Goal: Task Accomplishment & Management: Use online tool/utility

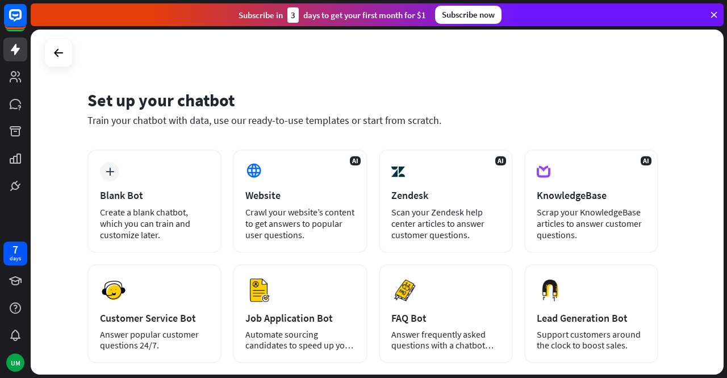
click at [181, 177] on div "plus Blank Bot Create a blank chatbot, which you can train and customize later." at bounding box center [155, 200] width 134 height 103
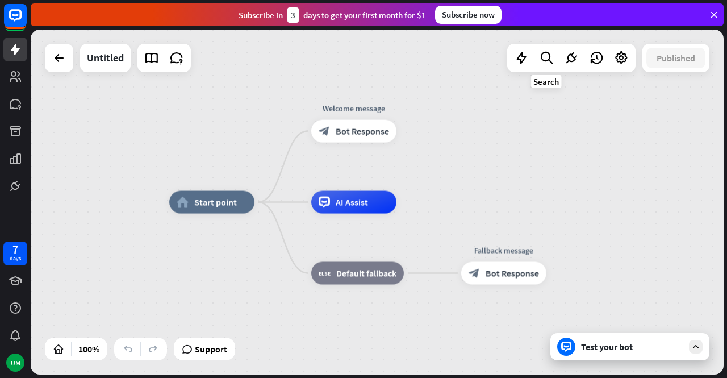
click at [544, 63] on icon at bounding box center [546, 58] width 15 height 15
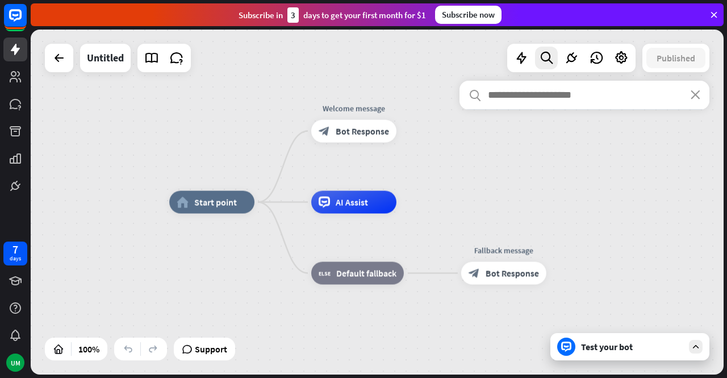
click at [510, 102] on input "text" at bounding box center [585, 95] width 250 height 28
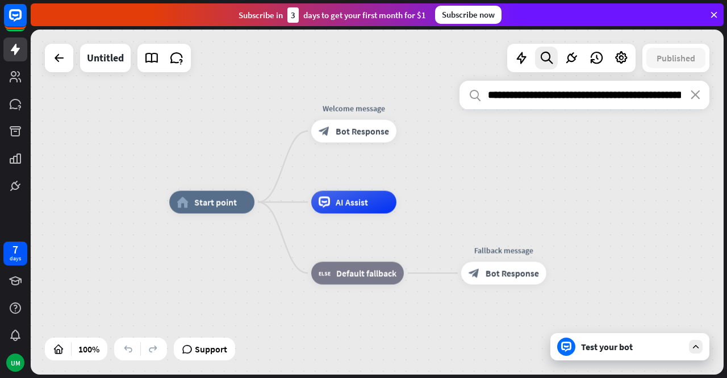
scroll to position [0, 100]
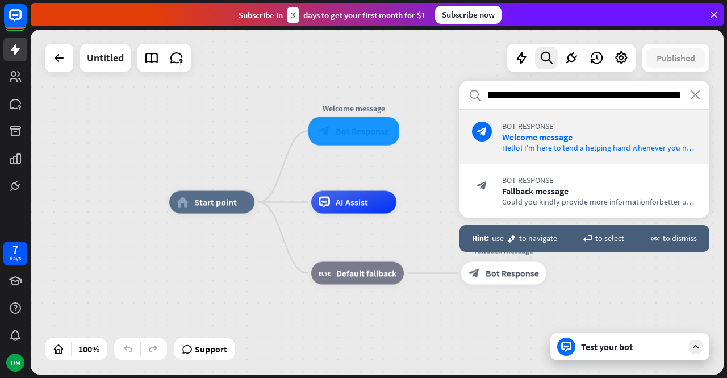
click at [495, 96] on input "**********" at bounding box center [585, 95] width 250 height 28
click at [549, 97] on input "**********" at bounding box center [585, 95] width 250 height 28
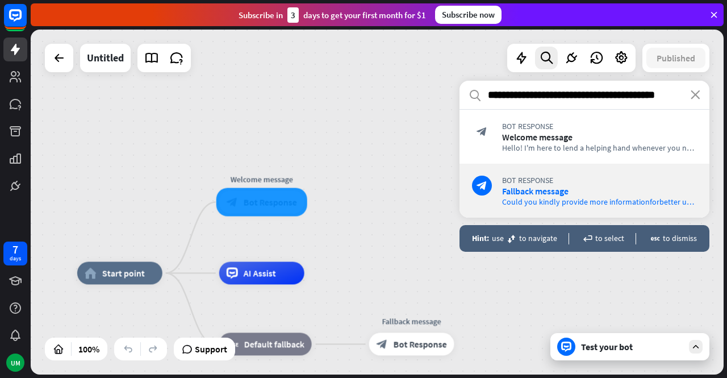
type input "**********"
click at [531, 289] on div "**********" at bounding box center [585, 221] width 250 height 280
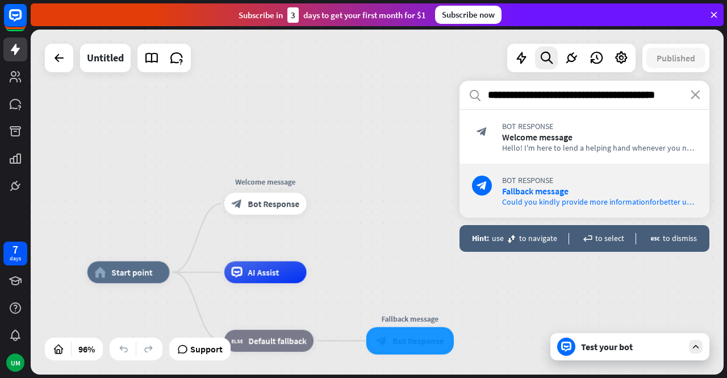
click at [419, 226] on div "home_2 Start point Welcome message block_bot_response Bot Response AI Assist bl…" at bounding box center [377, 202] width 693 height 345
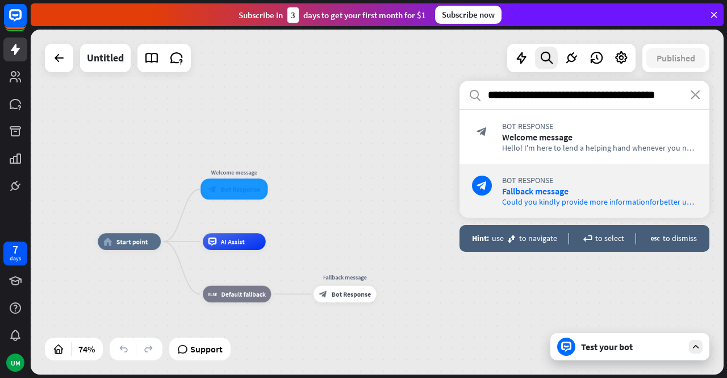
click at [580, 182] on span "Bot Response" at bounding box center [599, 180] width 195 height 10
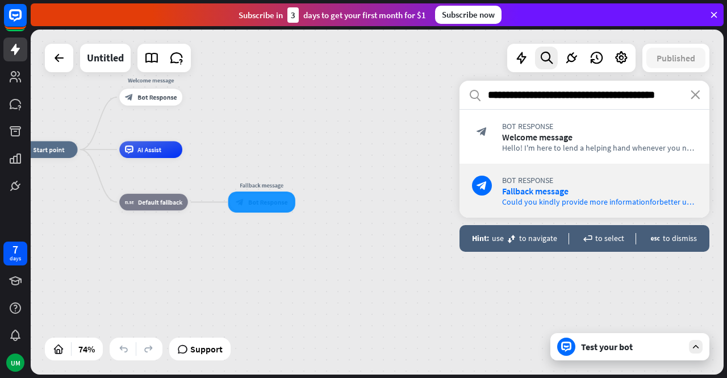
click at [544, 236] on div "Hint: use move to [GEOGRAPHIC_DATA]" at bounding box center [514, 239] width 85 height 10
click at [611, 232] on div "Hint: use move to navigate enter to select escape to dismiss" at bounding box center [585, 238] width 250 height 27
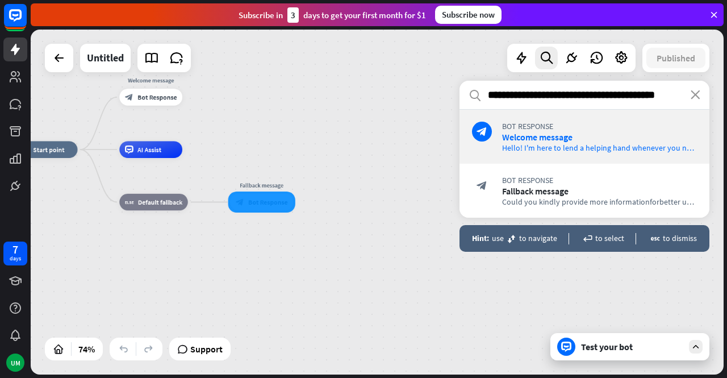
click at [606, 114] on div "block_bot_response Bot Response Welcome message Hello! I'm here to lend a helpi…" at bounding box center [585, 137] width 250 height 54
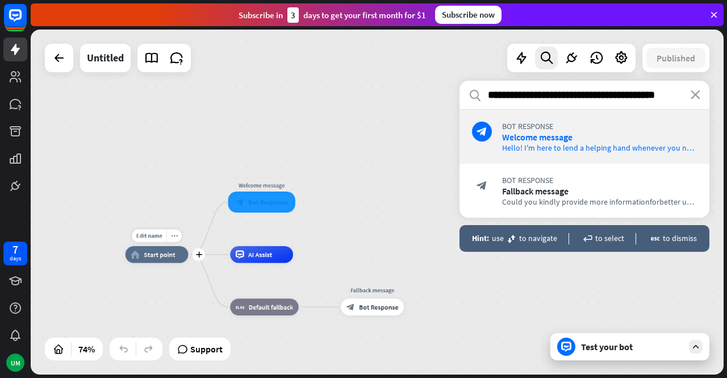
click at [171, 256] on span "Start point" at bounding box center [159, 254] width 31 height 9
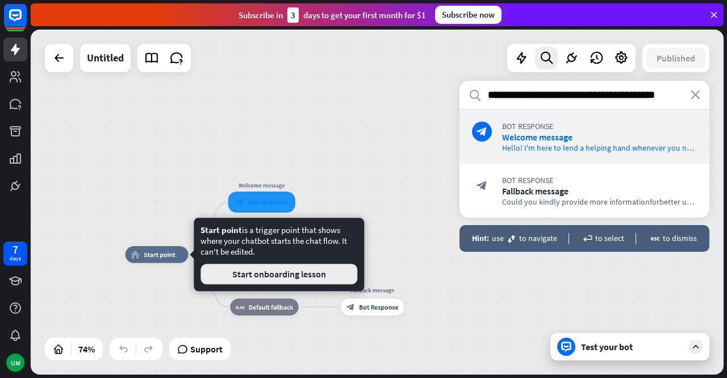
click at [222, 275] on button "Start onboarding lesson" at bounding box center [279, 274] width 157 height 20
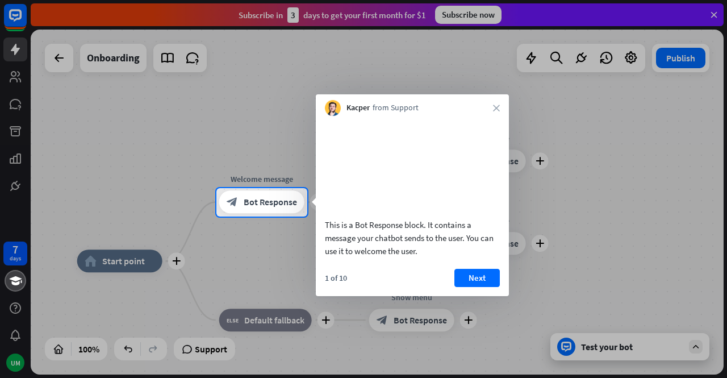
click at [469, 287] on button "Next" at bounding box center [477, 278] width 45 height 18
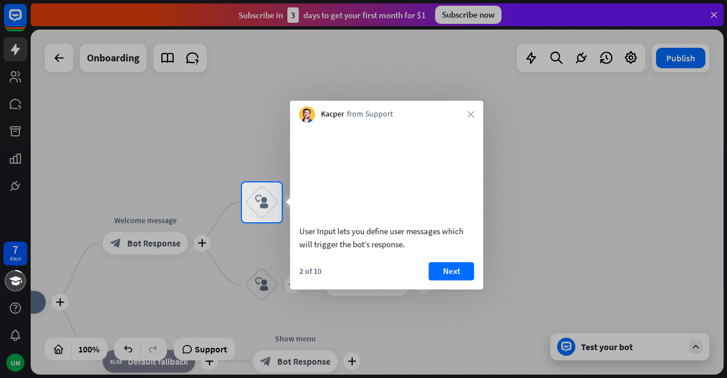
click at [460, 280] on button "Next" at bounding box center [451, 271] width 45 height 18
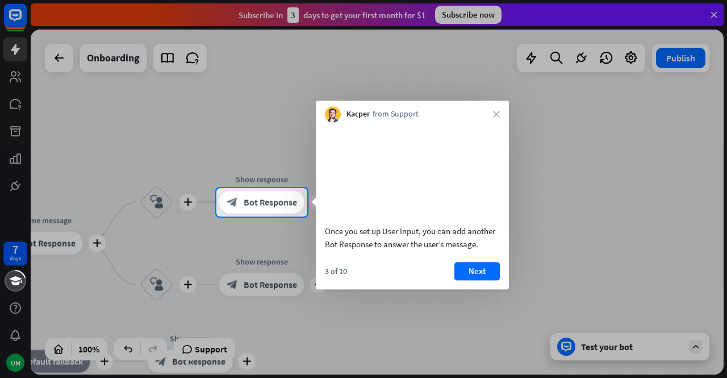
click at [465, 280] on button "Next" at bounding box center [477, 271] width 45 height 18
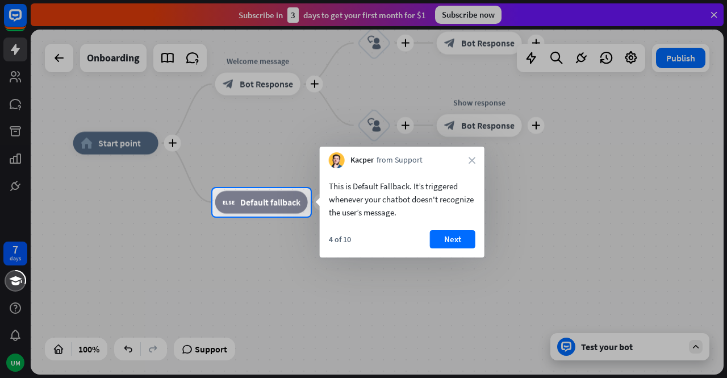
click at [444, 234] on button "Next" at bounding box center [452, 239] width 45 height 18
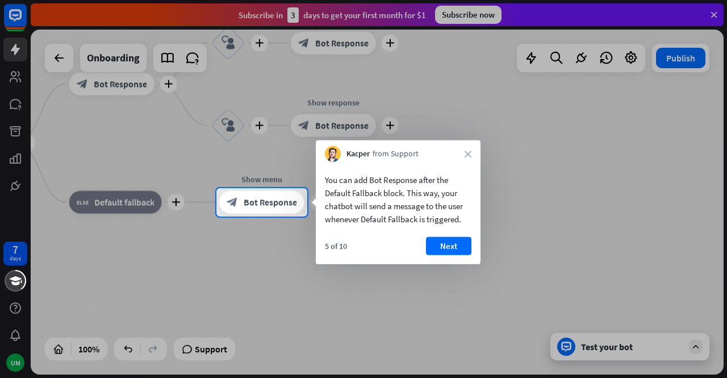
click at [441, 243] on button "Next" at bounding box center [448, 246] width 45 height 18
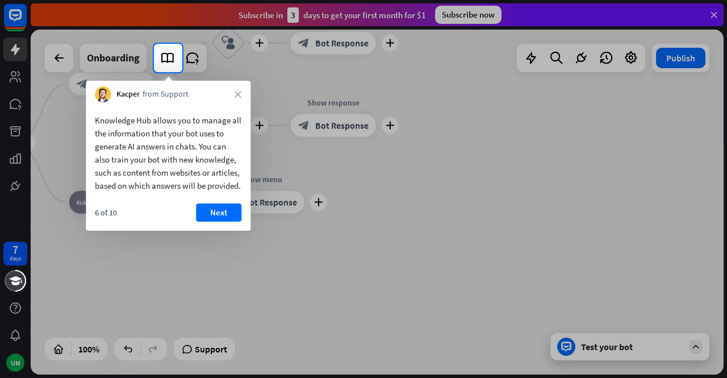
click at [218, 222] on button "Next" at bounding box center [218, 212] width 45 height 18
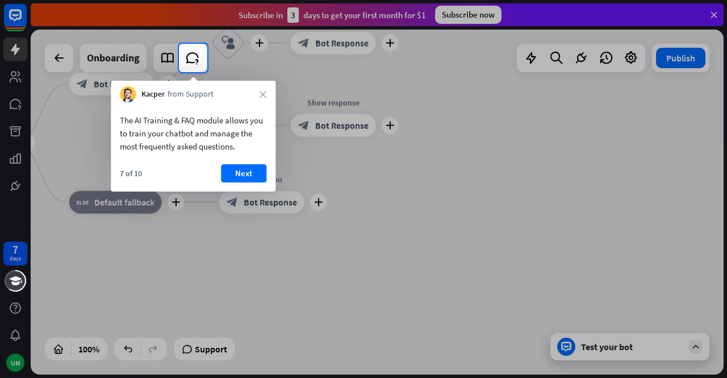
click at [236, 175] on button "Next" at bounding box center [243, 173] width 45 height 18
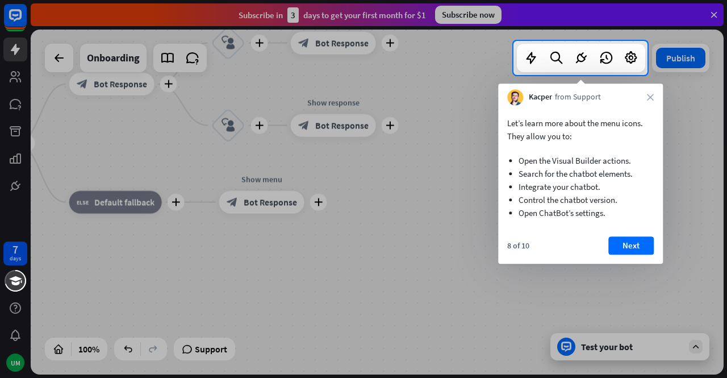
click at [624, 235] on div "Let’s learn more about the menu icons. They allow you to: Open the Visual Build…" at bounding box center [580, 184] width 165 height 159
click at [629, 247] on button "Next" at bounding box center [631, 245] width 45 height 18
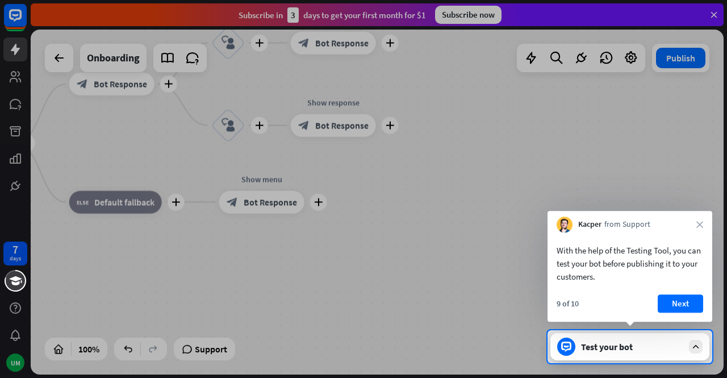
click at [685, 304] on button "Next" at bounding box center [680, 303] width 45 height 18
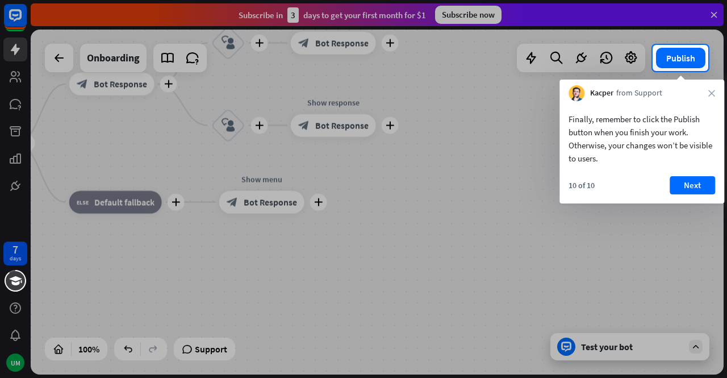
click at [688, 185] on button "Next" at bounding box center [692, 185] width 45 height 18
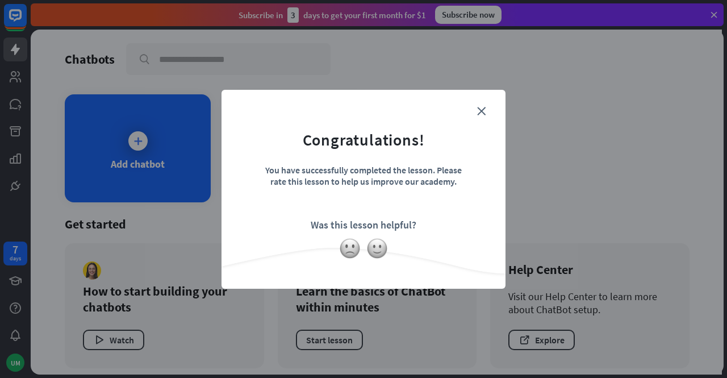
click at [482, 113] on icon "close" at bounding box center [481, 111] width 9 height 9
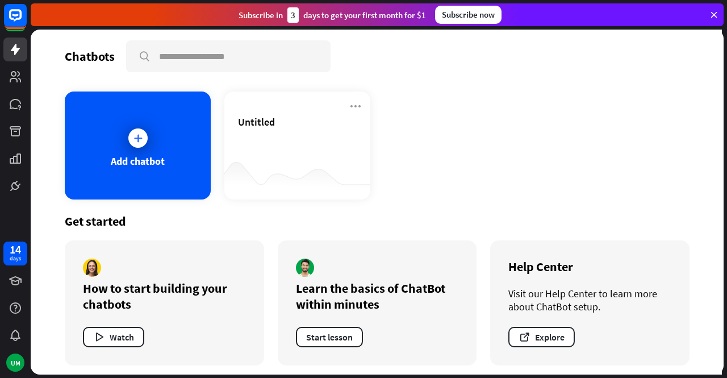
scroll to position [7, 0]
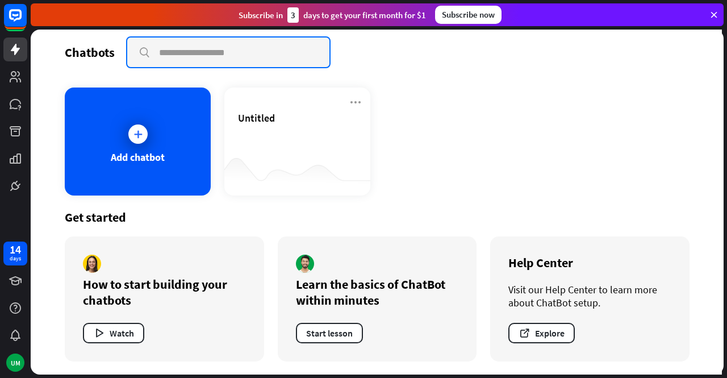
click at [173, 60] on input "text" at bounding box center [228, 53] width 202 height 30
paste input "**********"
type input "**********"
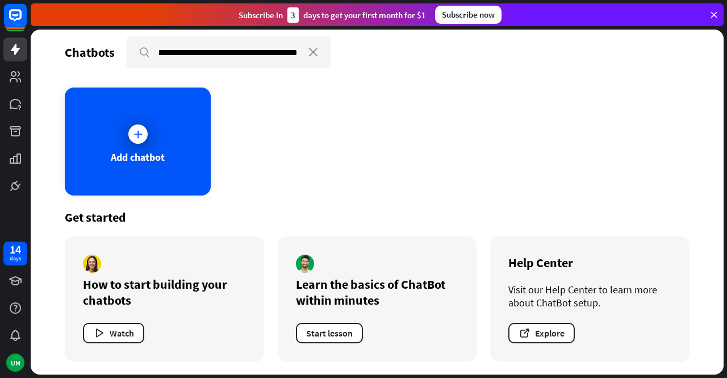
scroll to position [0, 0]
click at [160, 124] on div "Add chatbot" at bounding box center [138, 142] width 146 height 108
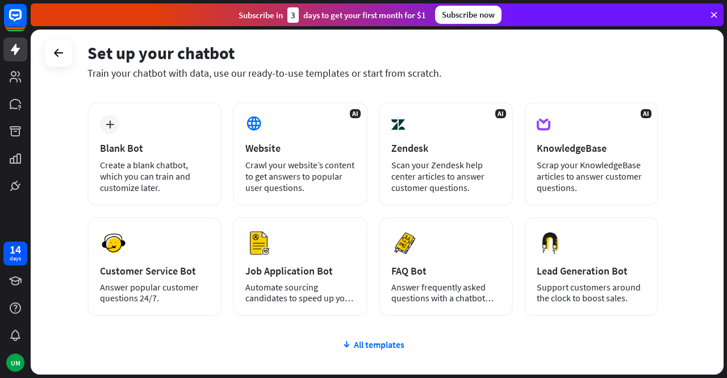
scroll to position [48, 0]
click at [574, 175] on div "Scrap your KnowledgeBase articles to answer customer questions." at bounding box center [591, 176] width 109 height 34
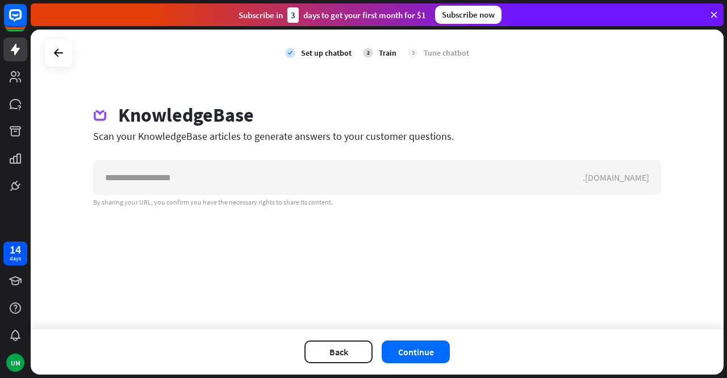
click at [377, 177] on input "text" at bounding box center [338, 177] width 489 height 34
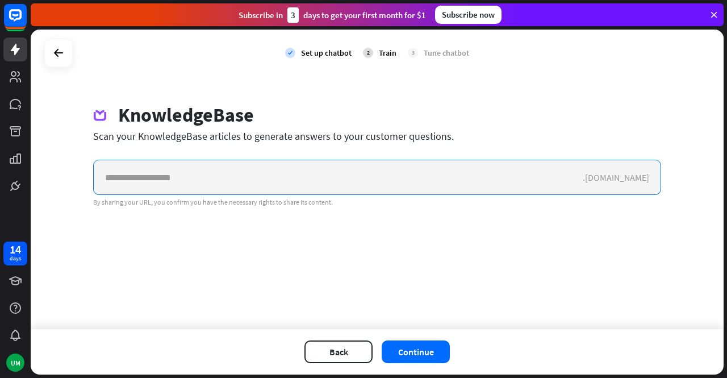
click at [220, 184] on input "text" at bounding box center [338, 177] width 489 height 34
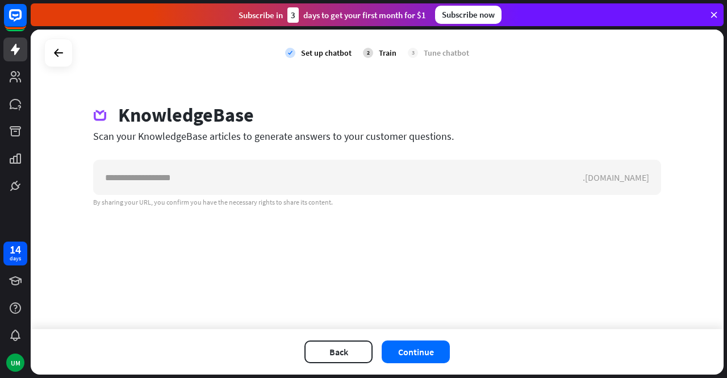
click at [263, 155] on div "KnowledgeBase Scan your KnowledgeBase articles to generate answers to your cust…" at bounding box center [378, 154] width 596 height 103
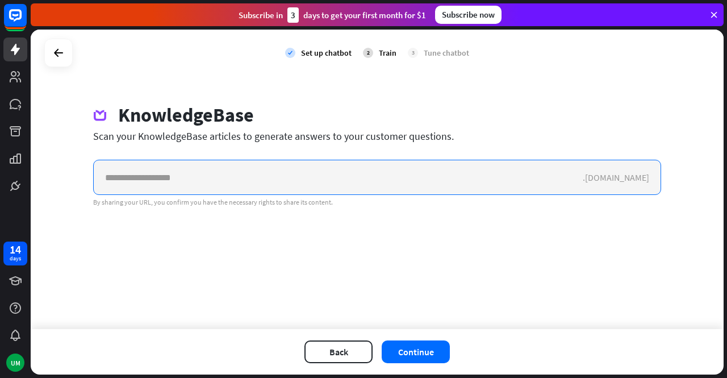
click at [230, 178] on input "text" at bounding box center [338, 177] width 489 height 34
paste input "**********"
type input "**********"
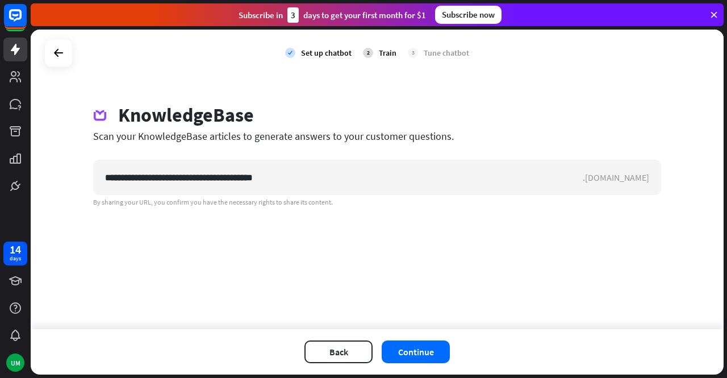
click at [411, 353] on button "Continue" at bounding box center [416, 351] width 68 height 23
